Goal: Task Accomplishment & Management: Complete application form

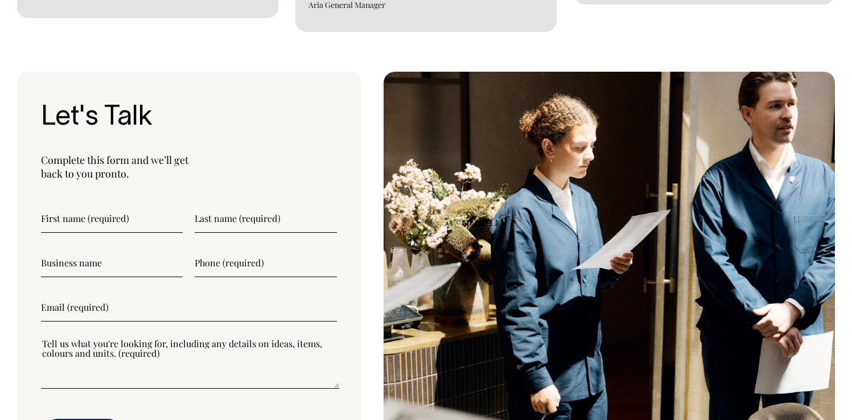
scroll to position [2807, 0]
click at [144, 205] on input"] "text" at bounding box center [112, 219] width 142 height 28
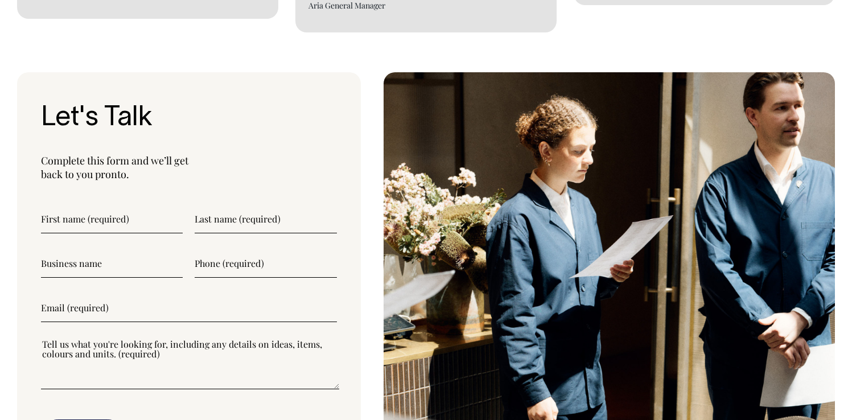
click at [132, 208] on input"] "text" at bounding box center [112, 219] width 142 height 28
type input"] "[PERSON_NAME]"
type input"] "[PERSON_NAME] Guild"
type input"] "0"
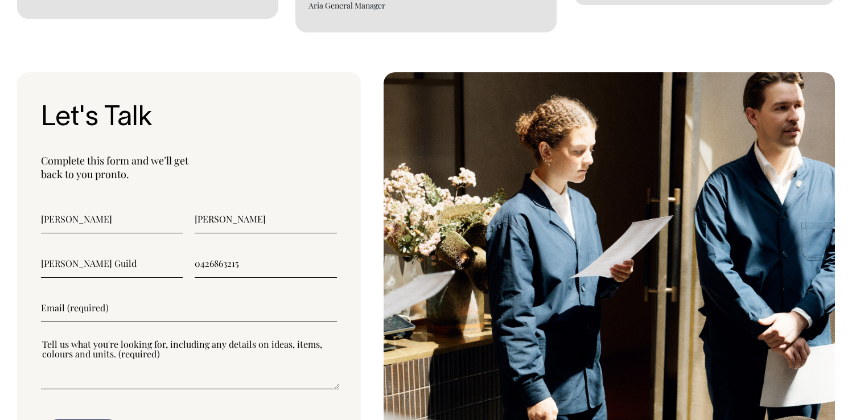
type input"] "0426863215"
click at [116, 294] on input"] "email" at bounding box center [189, 308] width 296 height 28
click at [106, 294] on input"] "[EMAIL_ADDRESS][DOMAIN_NAME]" at bounding box center [189, 308] width 296 height 28
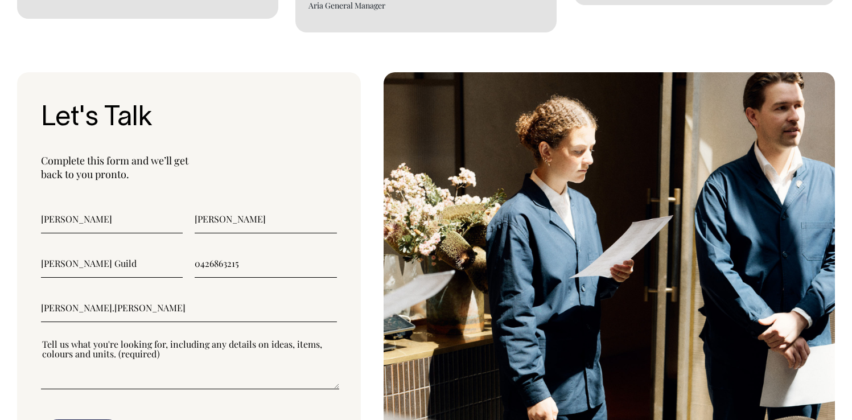
type input"] "[PERSON_NAME][EMAIL_ADDRESS][PERSON_NAME][DOMAIN_NAME]"
click at [152, 359] on textarea"] at bounding box center [190, 363] width 298 height 51
click at [151, 363] on textarea"] at bounding box center [190, 363] width 298 height 51
click at [128, 365] on textarea"] at bounding box center [190, 363] width 298 height 51
click at [97, 338] on textarea"] "Uniform for a Private Members Club located in The Sandstones building in the [G…" at bounding box center [190, 363] width 298 height 51
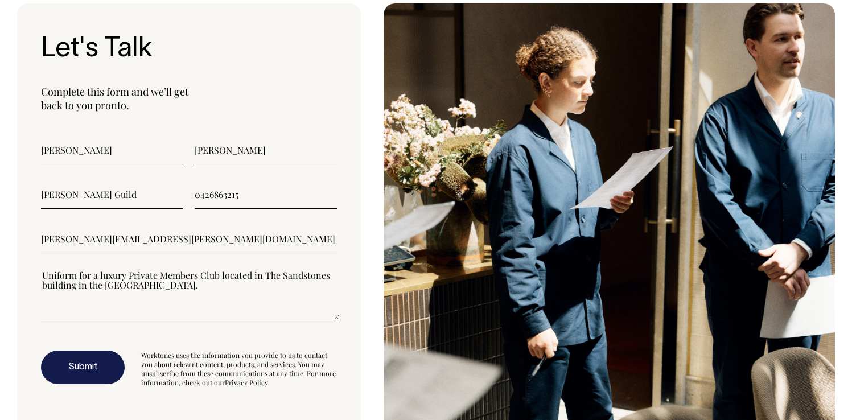
scroll to position [2877, 0]
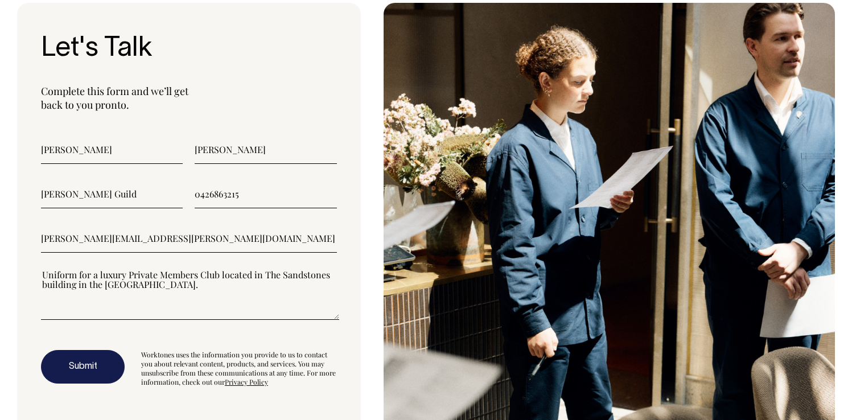
type textarea"] "Uniform for a luxury Private Members Club located in The Sandstones building in…"
click at [100, 350] on button "Submit" at bounding box center [83, 367] width 84 height 34
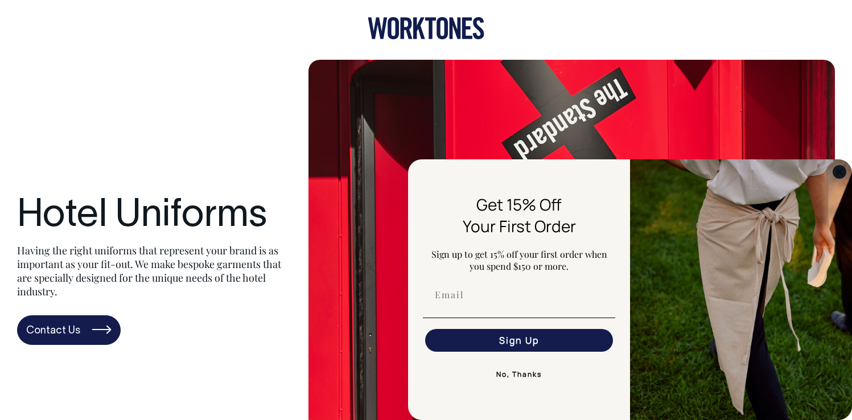
click at [838, 169] on icon "Close dialog" at bounding box center [840, 172] width 6 height 6
